Goal: Find specific page/section: Find specific page/section

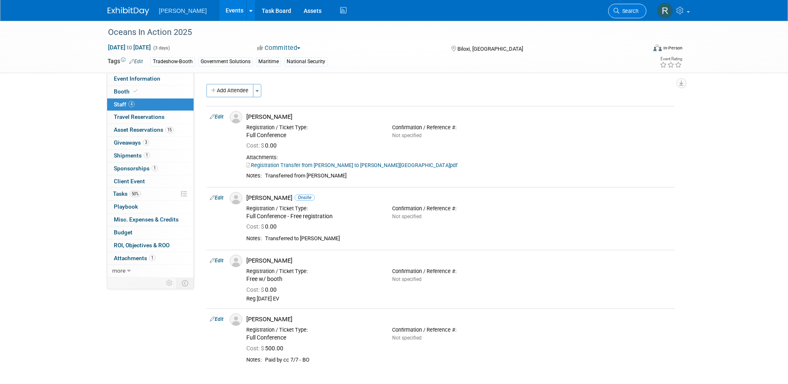
click at [626, 4] on link "Search" at bounding box center [627, 11] width 38 height 15
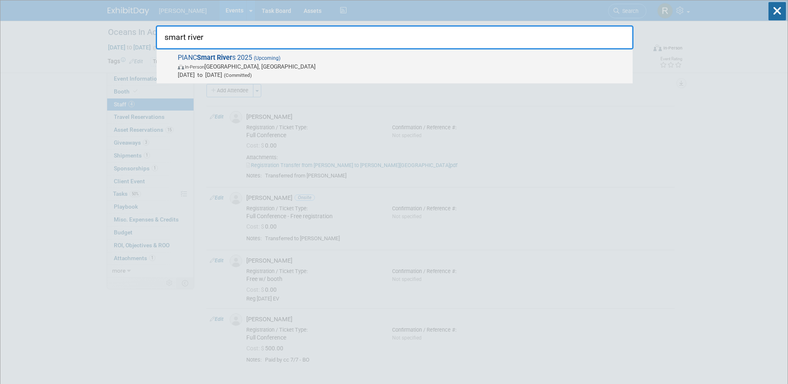
type input "smart river"
click at [220, 67] on span "In-Person Memphis, TN" at bounding box center [403, 66] width 451 height 8
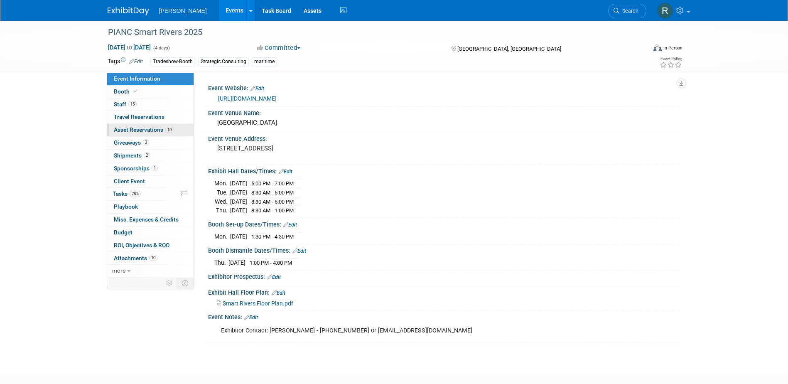
click at [162, 130] on span "Asset Reservations 10" at bounding box center [144, 129] width 60 height 7
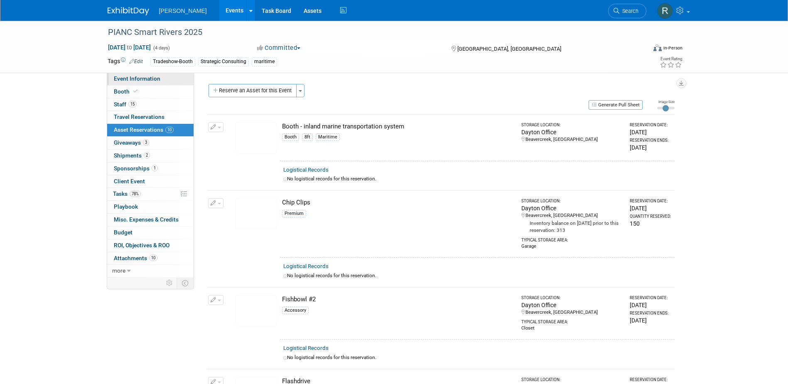
click at [123, 79] on span "Event Information" at bounding box center [137, 78] width 47 height 7
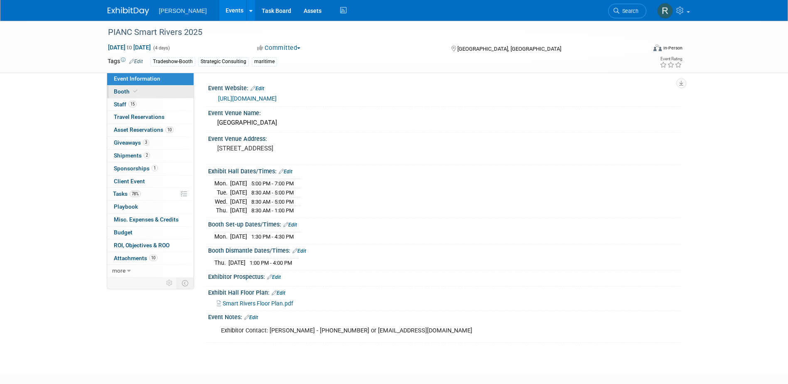
click at [127, 94] on span "Booth" at bounding box center [126, 91] width 25 height 7
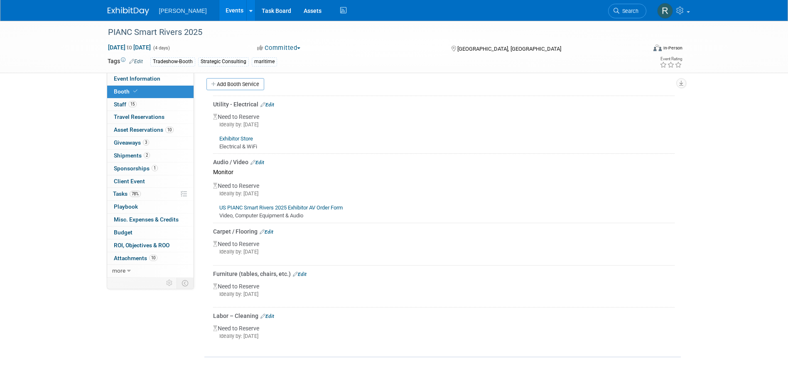
scroll to position [208, 0]
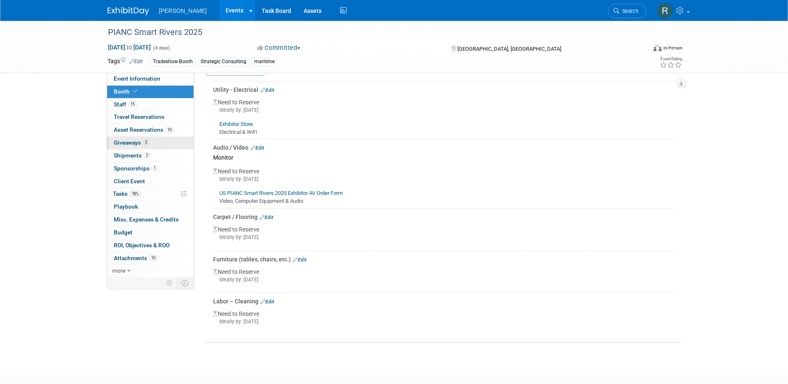
click at [140, 146] on link "3 Giveaways 3" at bounding box center [150, 143] width 86 height 12
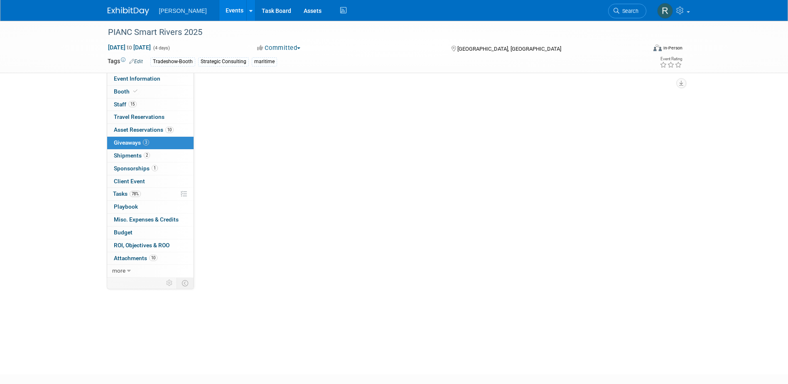
scroll to position [0, 0]
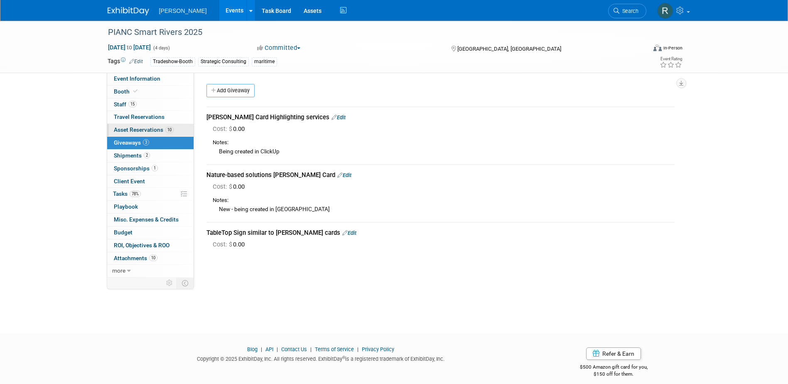
click at [127, 129] on span "Asset Reservations 10" at bounding box center [144, 129] width 60 height 7
